Goal: Task Accomplishment & Management: Manage account settings

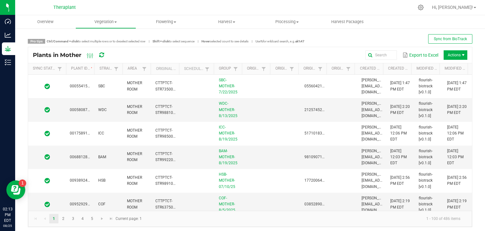
click at [372, 61] on div "Plants in Mother Export to Excel Actions" at bounding box center [250, 55] width 444 height 16
click at [370, 53] on input "text" at bounding box center [325, 54] width 144 height 9
click at [269, 53] on input "text" at bounding box center [325, 54] width 144 height 9
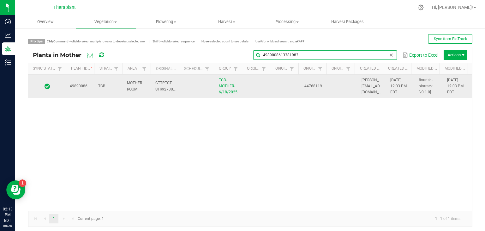
type input "4989008613381983"
click at [319, 93] on td "4476811913929869" at bounding box center [315, 86] width 28 height 23
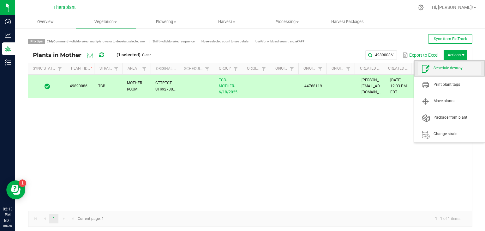
click at [449, 69] on span "Schedule destroy" at bounding box center [457, 67] width 47 height 5
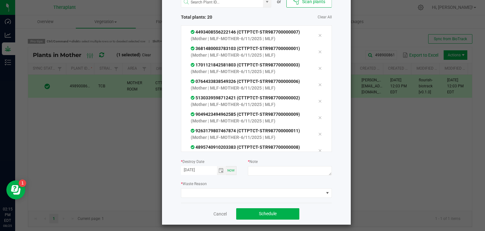
scroll to position [45, 0]
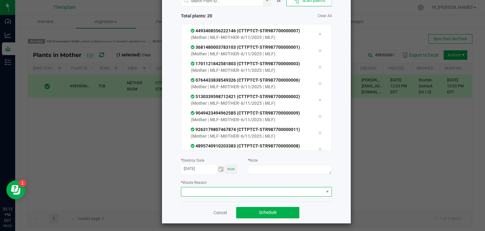
click at [290, 190] on span at bounding box center [252, 191] width 143 height 9
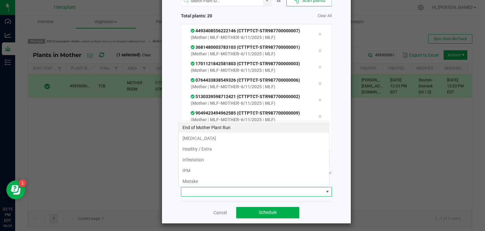
scroll to position [9, 151]
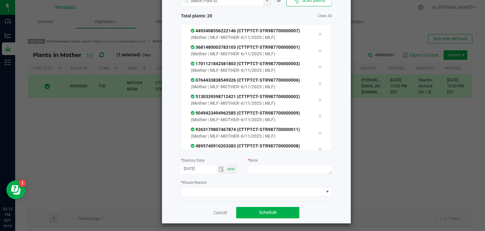
click at [195, 211] on div "Cancel Schedule" at bounding box center [256, 212] width 151 height 22
click at [230, 187] on span at bounding box center [252, 191] width 143 height 9
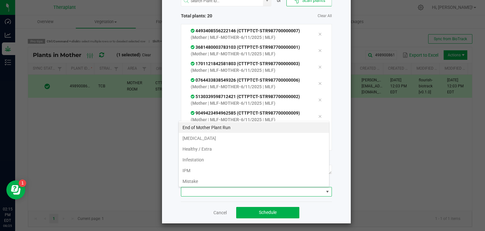
drag, startPoint x: 230, startPoint y: 187, endPoint x: 198, endPoint y: 208, distance: 38.3
click at [198, 208] on div "Schedule Plant Destruction or Scan plants Total plants: 20 Clear All 4989008613…" at bounding box center [256, 94] width 189 height 258
drag, startPoint x: 205, startPoint y: 137, endPoint x: 198, endPoint y: 158, distance: 22.4
click at [198, 158] on ul "End of Mother Plant Run [MEDICAL_DATA] Healthy / Extra [MEDICAL_DATA] IPM Mista…" at bounding box center [254, 186] width 150 height 129
click at [200, 149] on li "Healthy / Extra" at bounding box center [254, 148] width 150 height 11
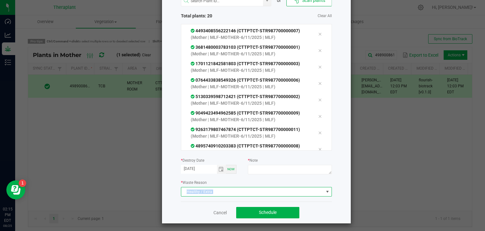
click at [222, 189] on span "Healthy / Extra" at bounding box center [252, 191] width 143 height 9
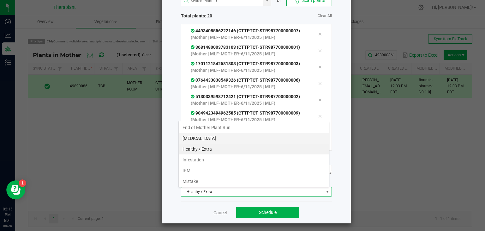
click at [208, 137] on li "[MEDICAL_DATA]" at bounding box center [254, 138] width 150 height 11
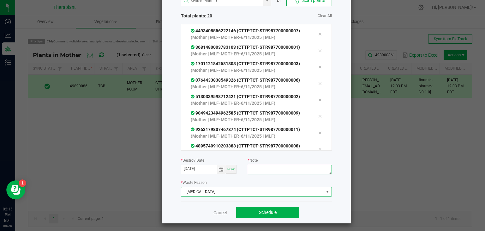
click at [274, 168] on textarea at bounding box center [290, 169] width 84 height 9
type textarea "no longer needed"
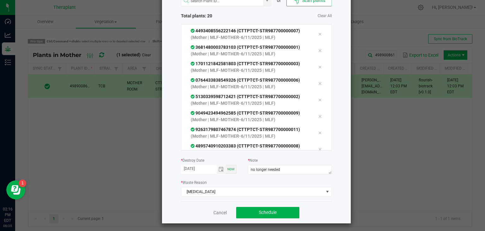
click at [263, 206] on div "Cancel Schedule" at bounding box center [256, 212] width 151 height 22
click at [264, 208] on button "Schedule" at bounding box center [267, 212] width 63 height 11
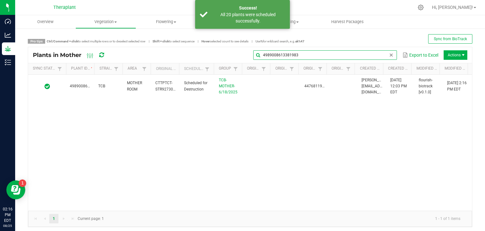
click at [387, 55] on global-search-input-ngx "4989008613381983" at bounding box center [325, 55] width 144 height 4
click at [389, 55] on span at bounding box center [391, 54] width 5 height 5
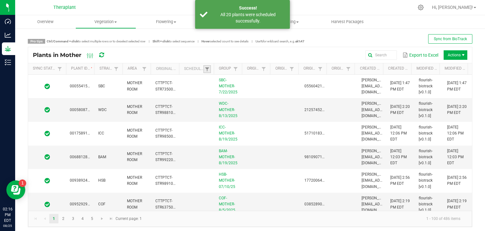
click at [204, 66] on link at bounding box center [208, 69] width 8 height 8
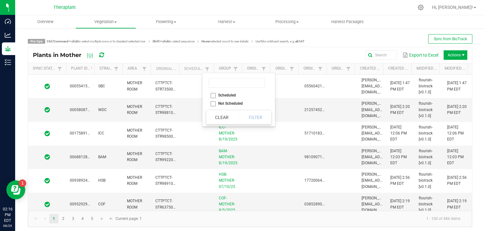
click at [214, 95] on li "Scheduled" at bounding box center [236, 95] width 61 height 8
checkbox input "true"
click at [259, 117] on button "Filter" at bounding box center [256, 117] width 32 height 14
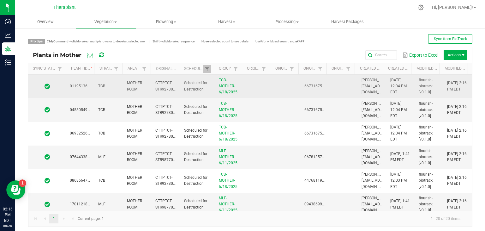
click at [125, 91] on td "MOTHER ROOM" at bounding box center [137, 87] width 28 height 24
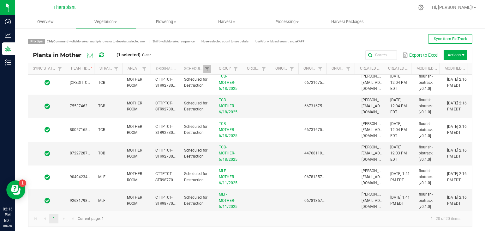
scroll to position [3, 0]
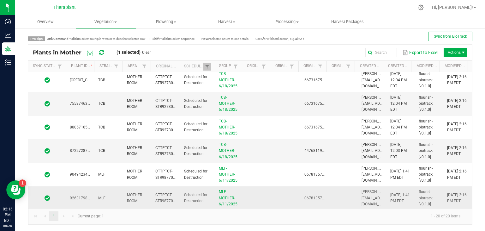
click at [61, 195] on span at bounding box center [47, 198] width 30 height 6
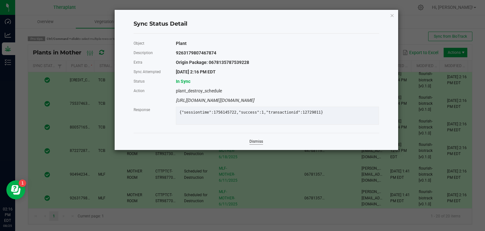
click at [255, 144] on link "Dismiss" at bounding box center [257, 141] width 14 height 5
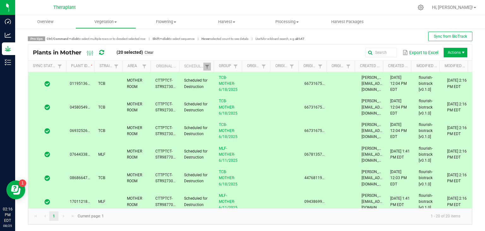
scroll to position [0, 0]
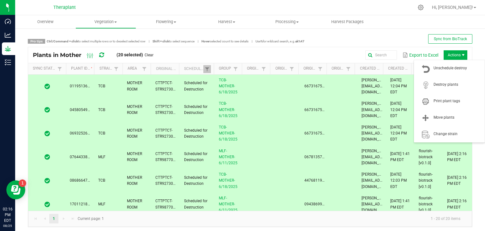
click at [461, 54] on span "Actions" at bounding box center [463, 54] width 5 height 5
click at [440, 81] on span "Destroy plants" at bounding box center [449, 84] width 63 height 13
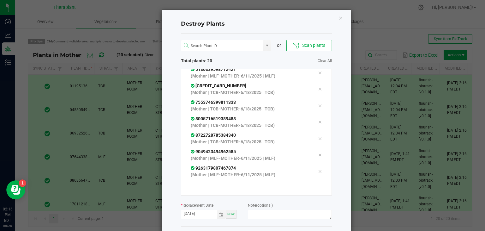
scroll to position [27, 0]
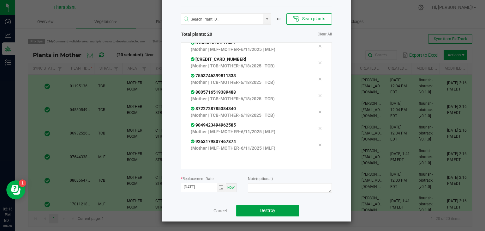
click at [259, 205] on button "Destroy" at bounding box center [267, 210] width 63 height 11
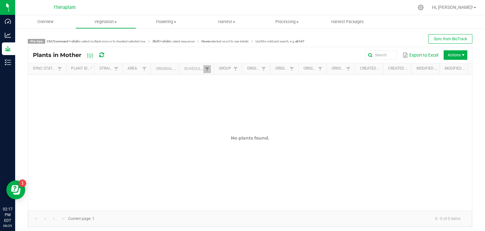
click at [100, 58] on icon at bounding box center [101, 55] width 5 height 6
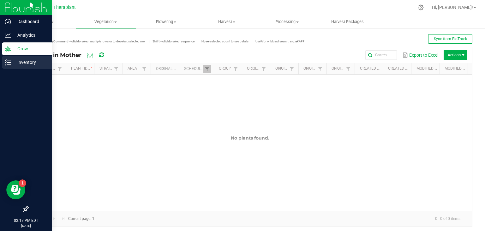
click at [9, 62] on line at bounding box center [8, 62] width 3 height 0
